Goal: Navigation & Orientation: Find specific page/section

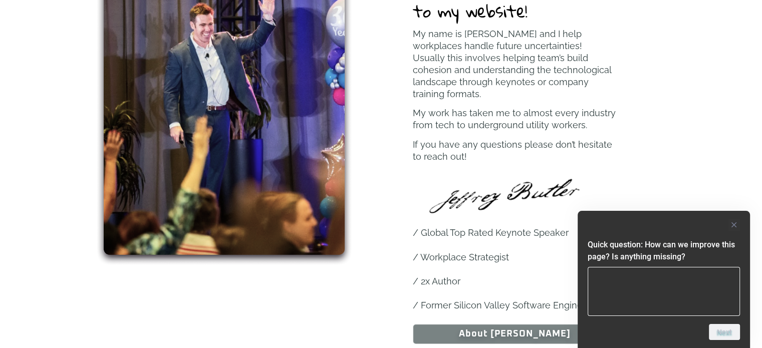
scroll to position [534, 0]
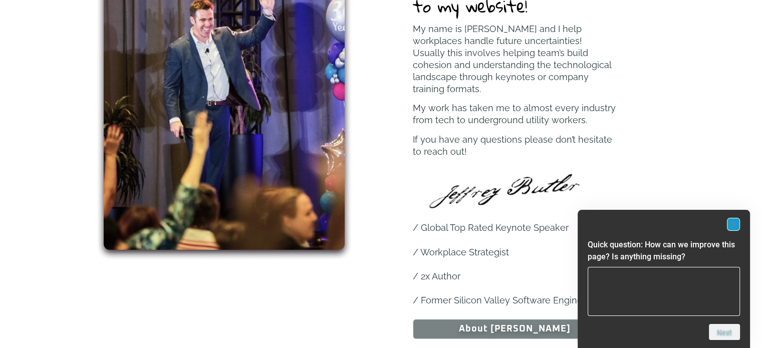
click at [734, 223] on rect "Hide survey" at bounding box center [734, 224] width 12 height 12
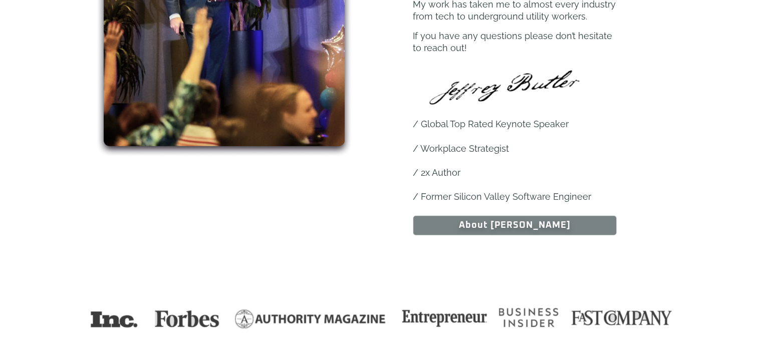
scroll to position [643, 0]
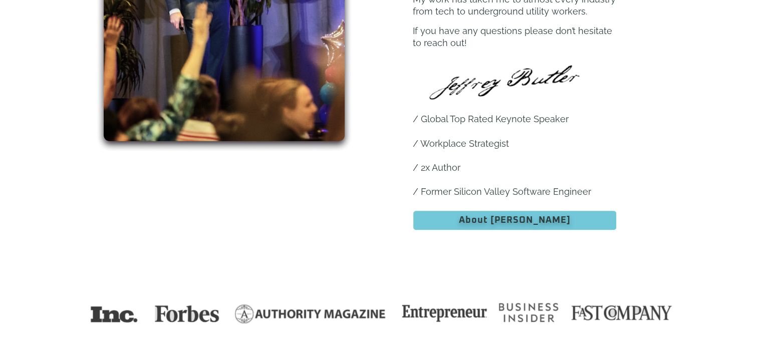
click at [491, 216] on span "About Jeff" at bounding box center [515, 220] width 112 height 9
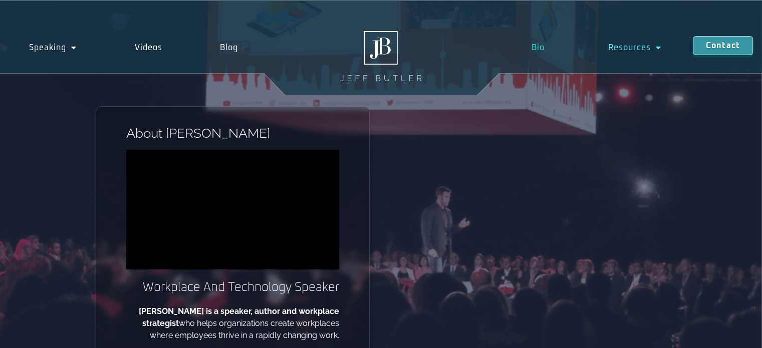
click at [628, 48] on link "Resources" at bounding box center [634, 47] width 117 height 23
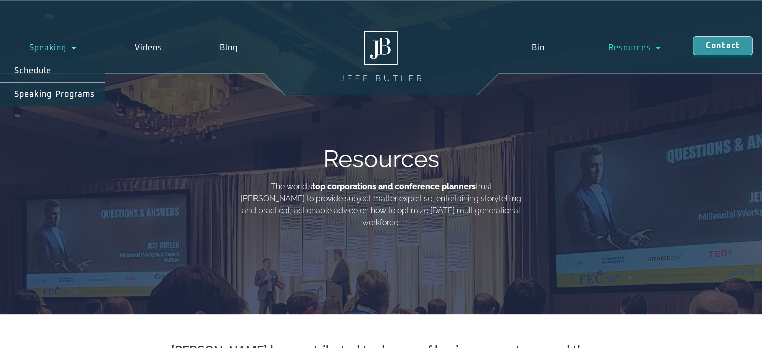
click at [72, 44] on span "Menu" at bounding box center [71, 48] width 11 height 18
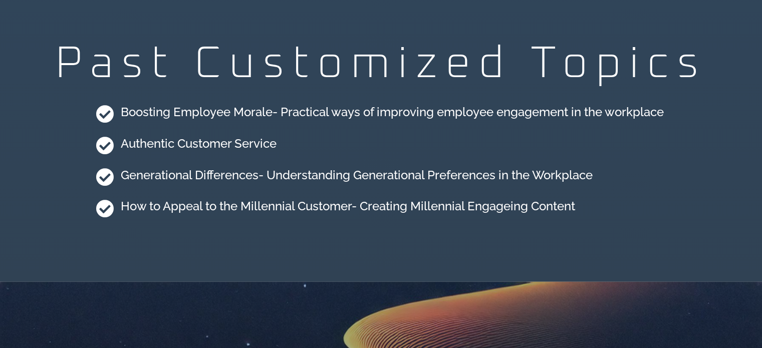
scroll to position [2622, 0]
